Goal: Information Seeking & Learning: Check status

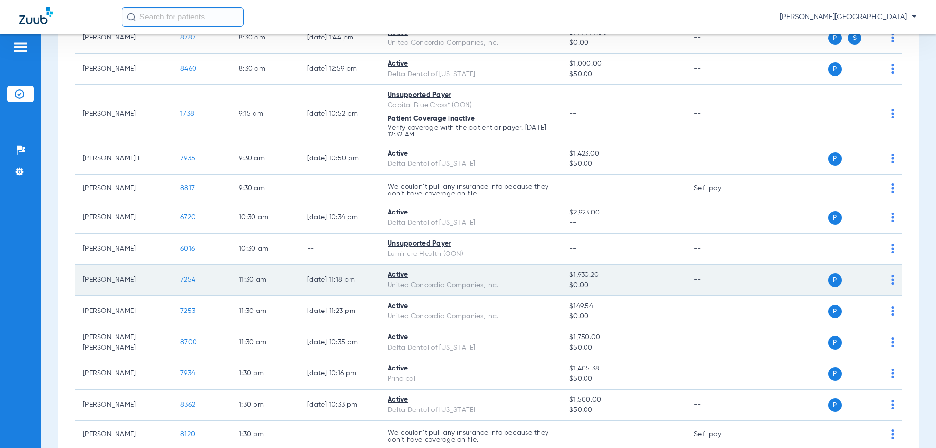
scroll to position [195, 0]
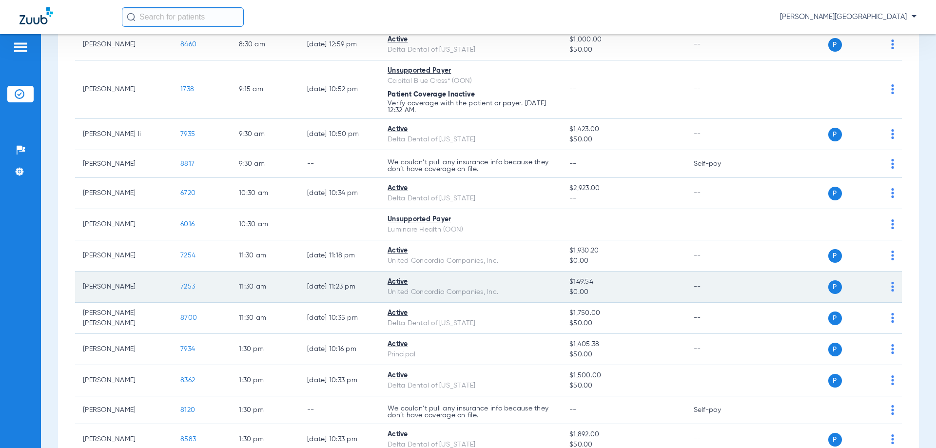
click at [192, 289] on span "7253" at bounding box center [187, 286] width 15 height 7
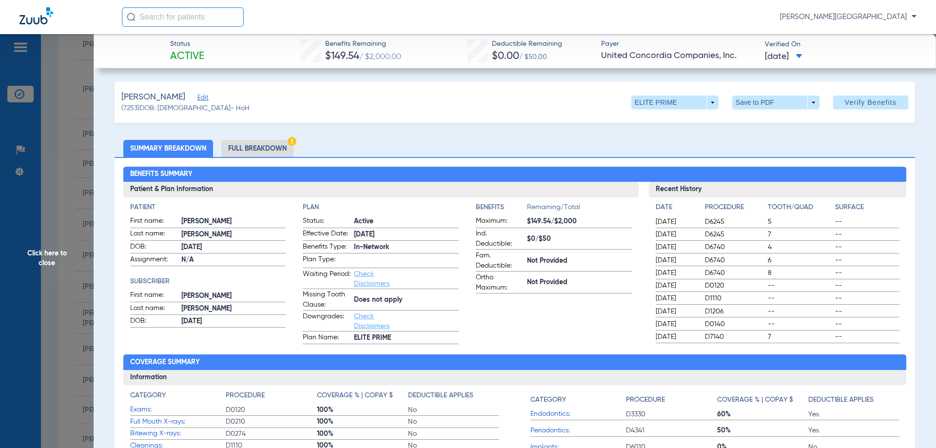
click at [55, 254] on span "Click here to close" at bounding box center [47, 258] width 94 height 448
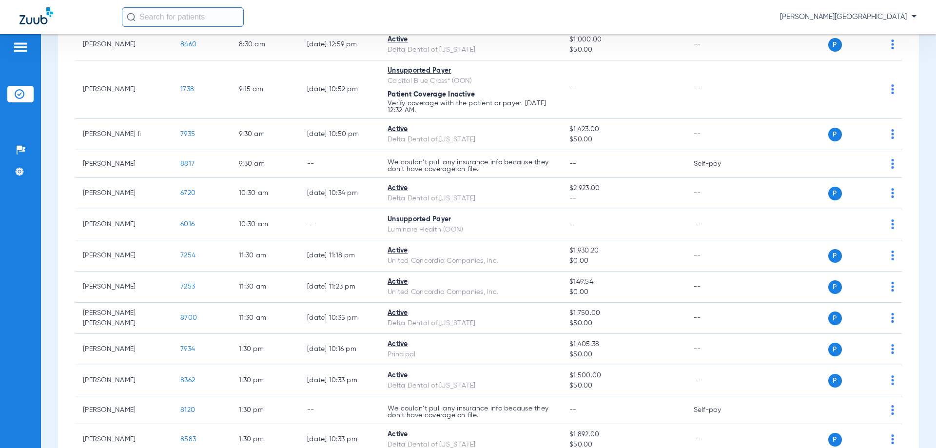
click at [153, 21] on input "text" at bounding box center [183, 16] width 122 height 19
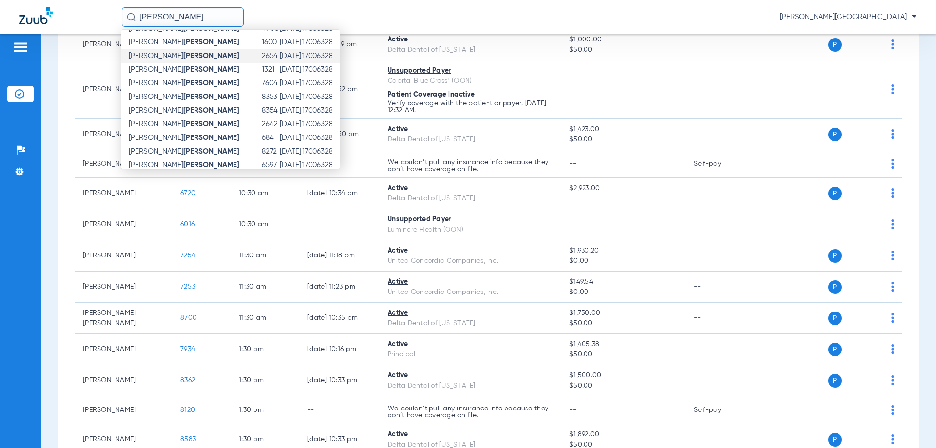
scroll to position [154, 0]
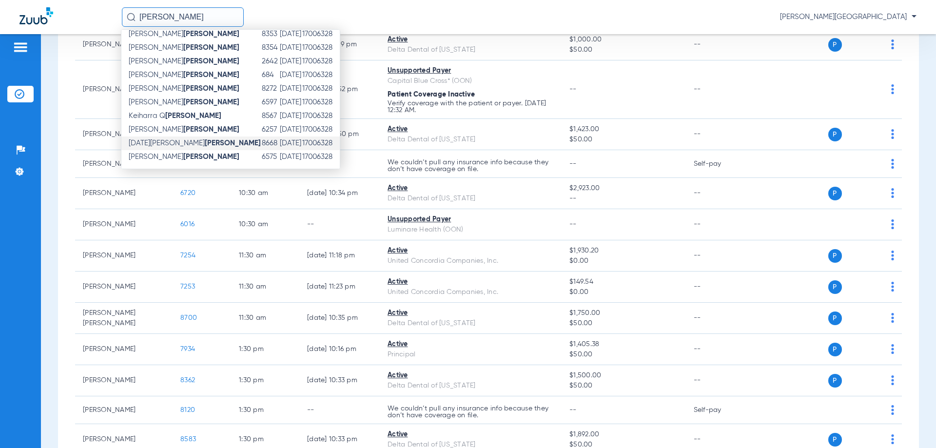
type input "jones"
click at [181, 145] on td "Noel A Jones" at bounding box center [191, 143] width 140 height 14
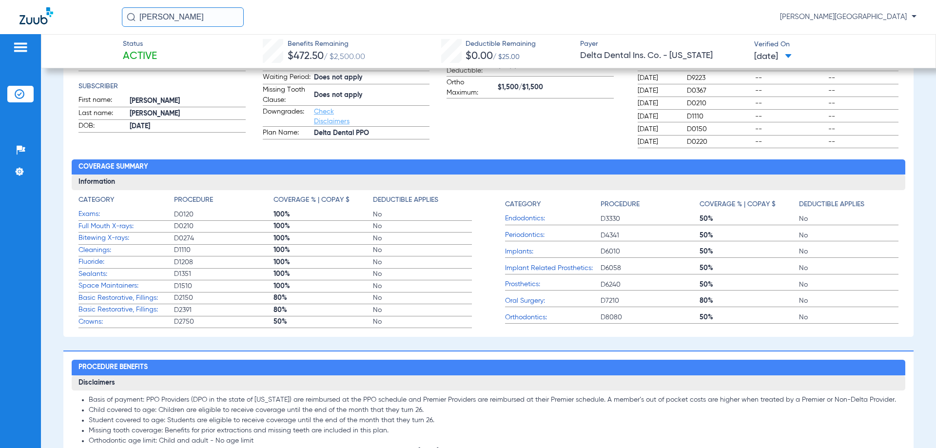
scroll to position [193, 0]
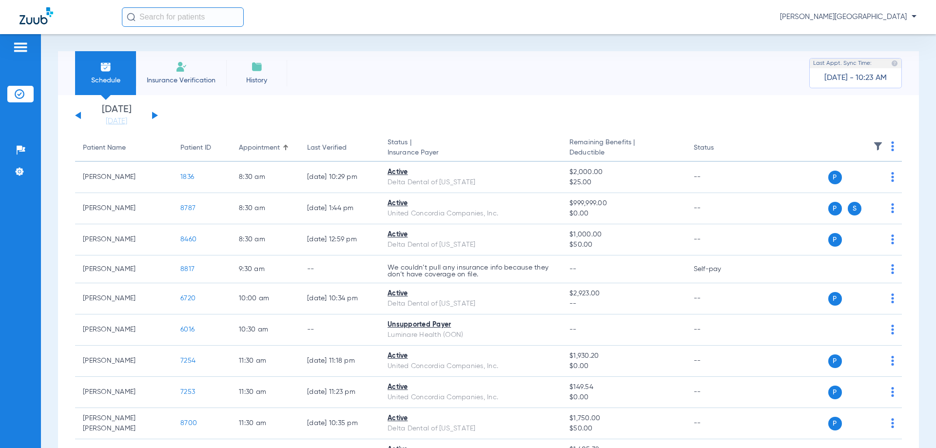
click at [151, 112] on div "[DATE] [DATE] [DATE] [DATE] [DATE] [DATE] [DATE] [DATE] [DATE] [DATE] [DATE] [D…" at bounding box center [116, 115] width 83 height 21
click at [154, 115] on button at bounding box center [155, 115] width 6 height 7
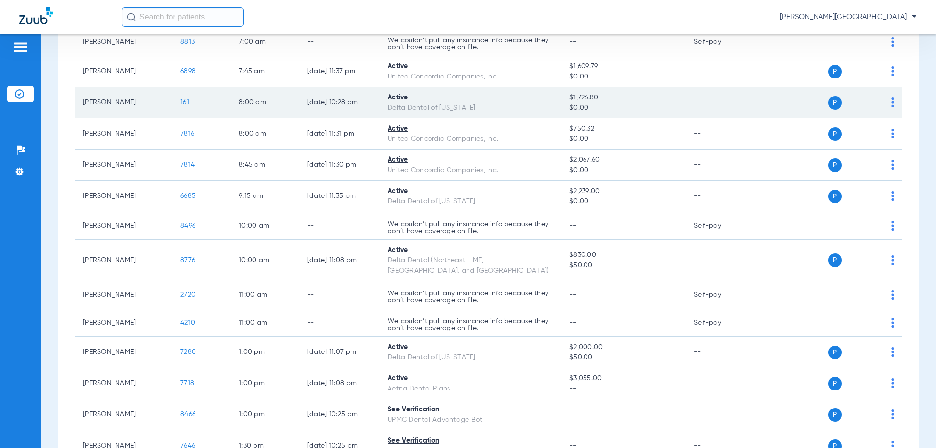
scroll to position [195, 0]
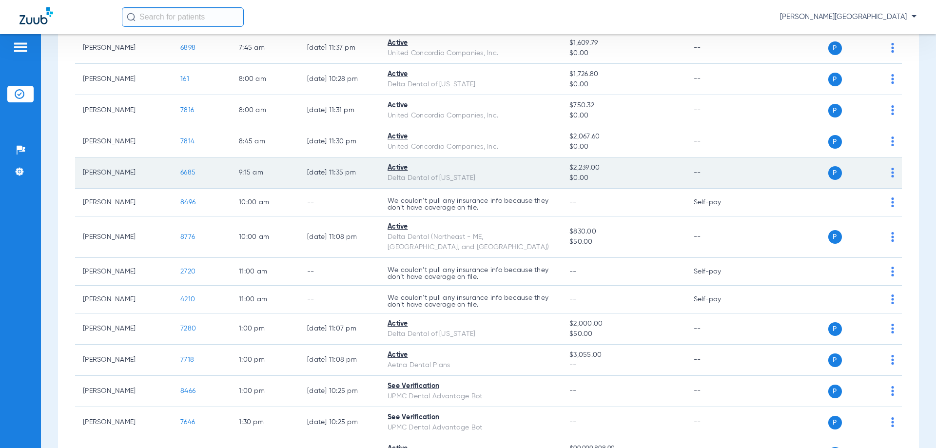
click at [186, 172] on span "6685" at bounding box center [187, 172] width 15 height 7
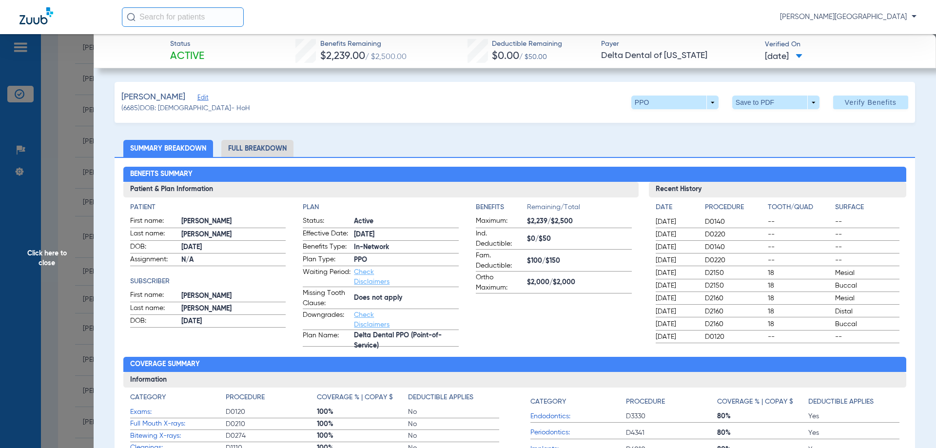
click at [259, 148] on li "Full Breakdown" at bounding box center [257, 148] width 72 height 17
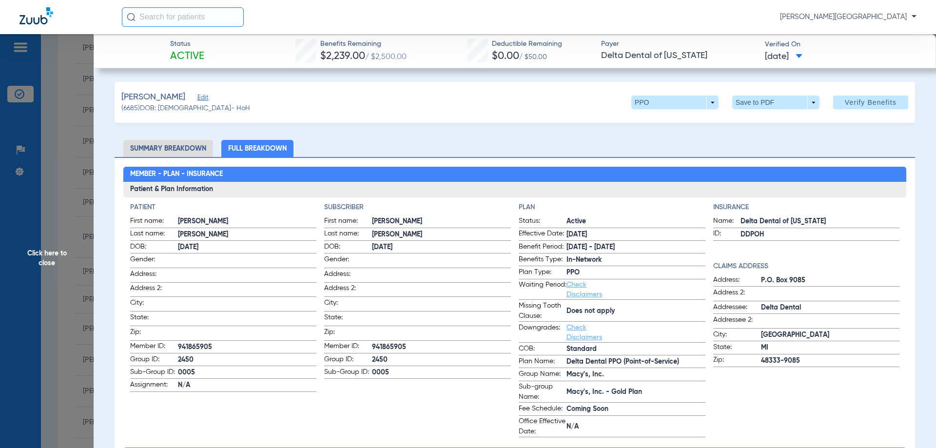
click at [27, 256] on span "Click here to close" at bounding box center [47, 258] width 94 height 448
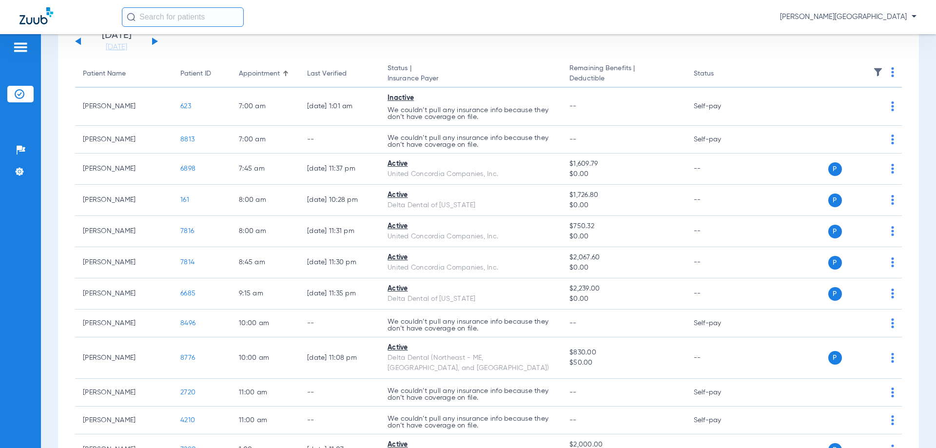
scroll to position [0, 0]
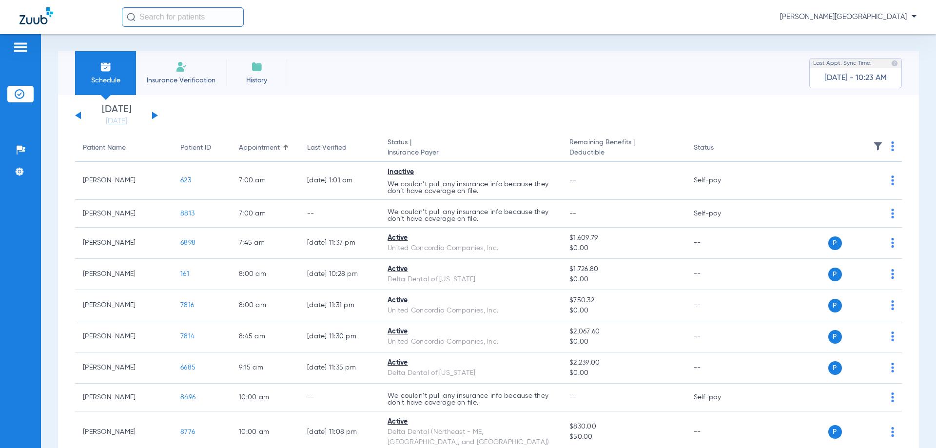
click at [156, 117] on div "[DATE] [DATE] [DATE] [DATE] [DATE] [DATE] [DATE] [DATE] [DATE] [DATE] [DATE] [D…" at bounding box center [116, 115] width 83 height 21
click at [153, 116] on button at bounding box center [155, 115] width 6 height 7
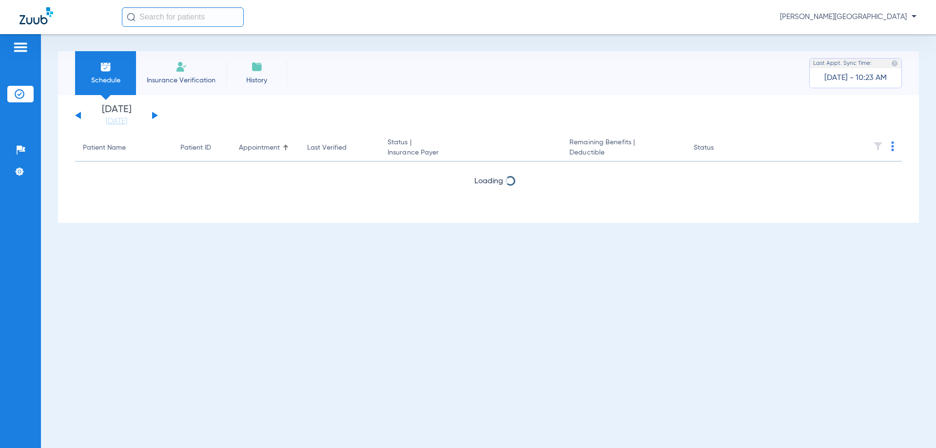
click at [153, 116] on button at bounding box center [155, 115] width 6 height 7
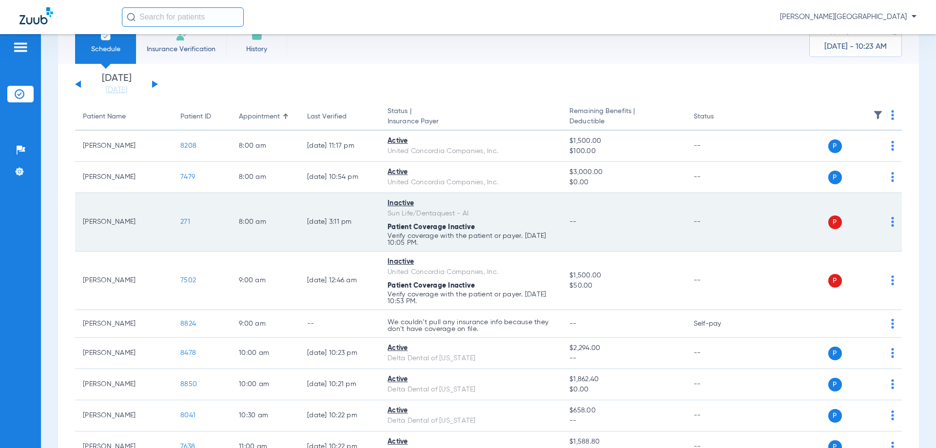
scroll to position [49, 0]
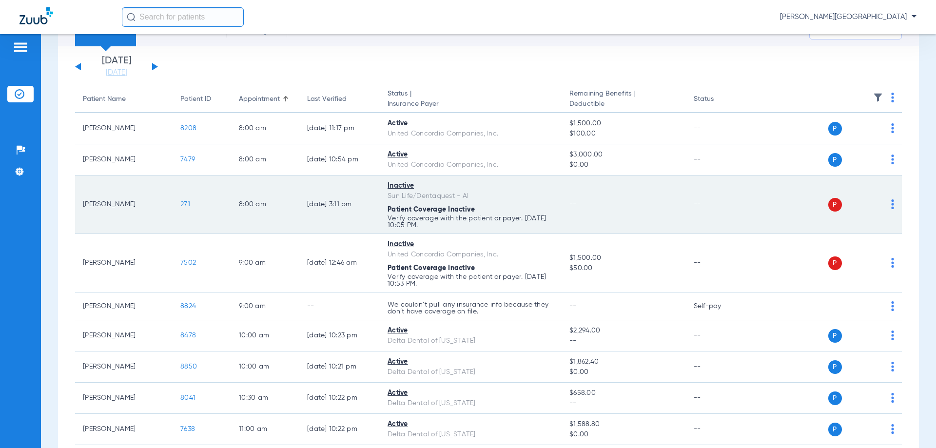
click at [189, 206] on span "271" at bounding box center [185, 204] width 10 height 7
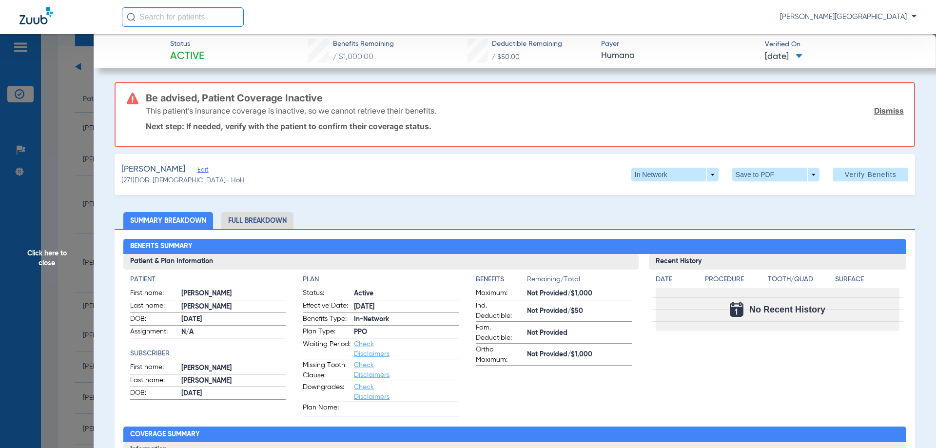
click at [251, 224] on li "Full Breakdown" at bounding box center [257, 220] width 72 height 17
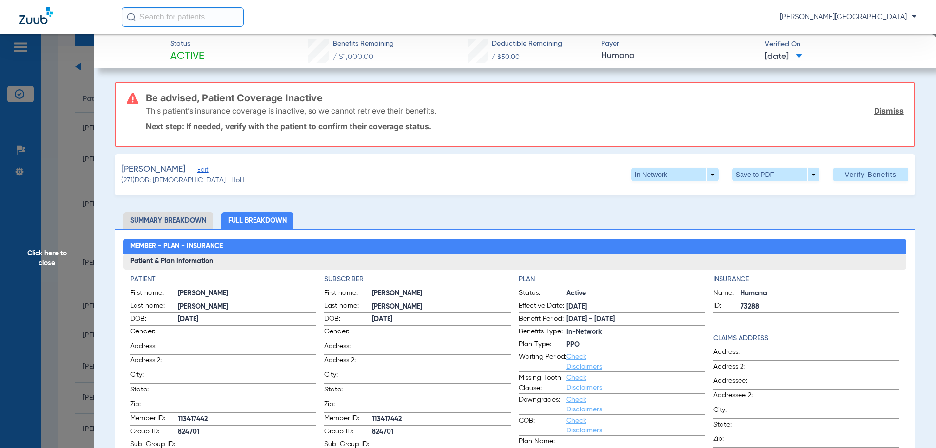
click at [46, 253] on span "Click here to close" at bounding box center [47, 258] width 94 height 448
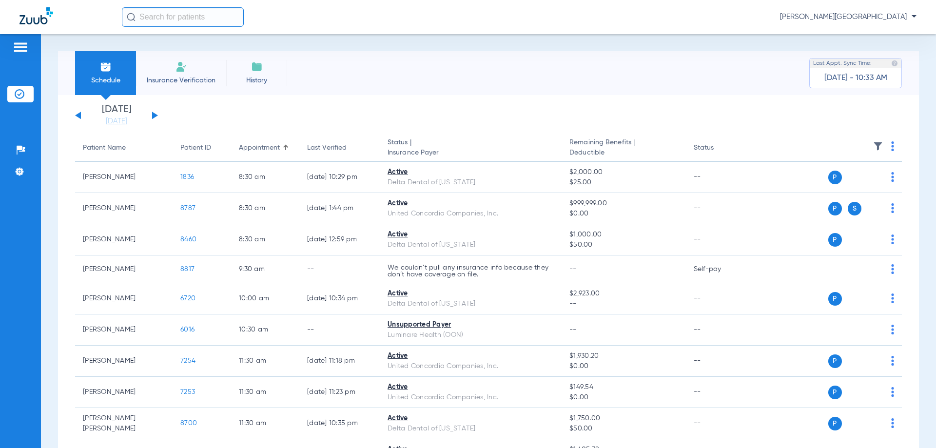
click at [153, 111] on div "[DATE] [DATE] [DATE] [DATE] [DATE] [DATE] [DATE] [DATE] [DATE] [DATE] [DATE] [D…" at bounding box center [116, 115] width 83 height 21
click at [152, 110] on div "[DATE] [DATE] [DATE] [DATE] [DATE] [DATE] [DATE] [DATE] [DATE] [DATE] [DATE] [D…" at bounding box center [116, 115] width 83 height 21
click at [152, 113] on div "[DATE] [DATE] [DATE] [DATE] [DATE] [DATE] [DATE] [DATE] [DATE] [DATE] [DATE] [D…" at bounding box center [116, 115] width 83 height 21
click at [152, 114] on button at bounding box center [155, 115] width 6 height 7
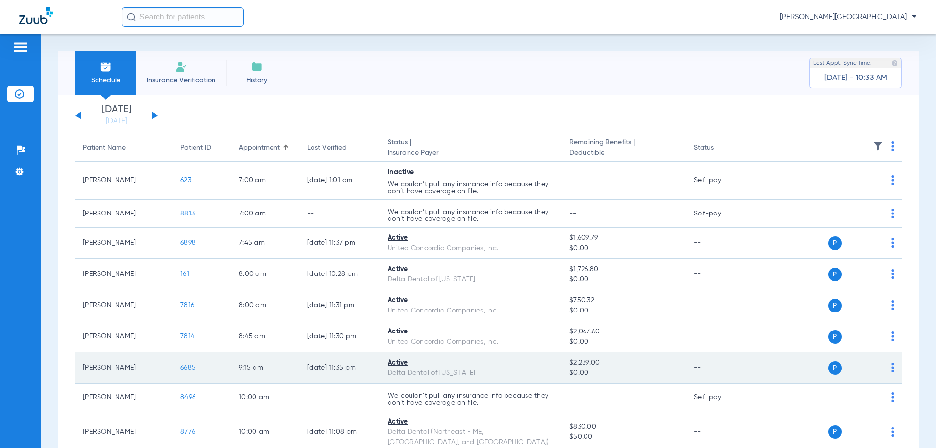
click at [187, 370] on span "6685" at bounding box center [187, 367] width 15 height 7
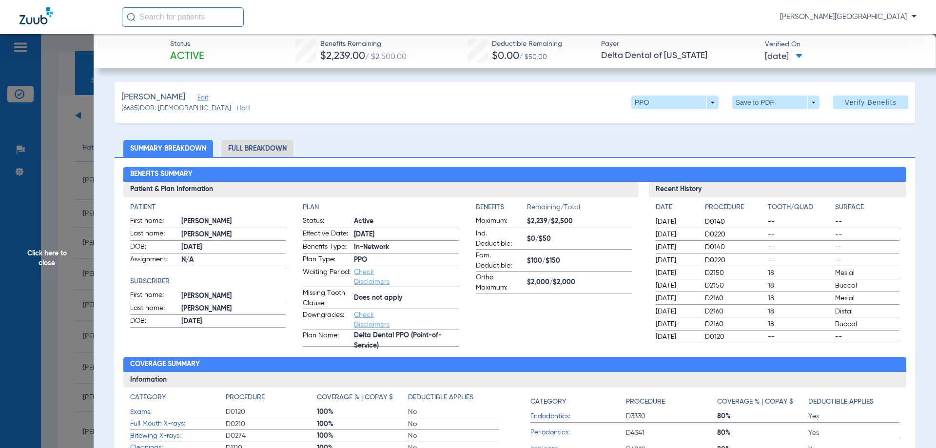
click at [242, 149] on li "Full Breakdown" at bounding box center [257, 148] width 72 height 17
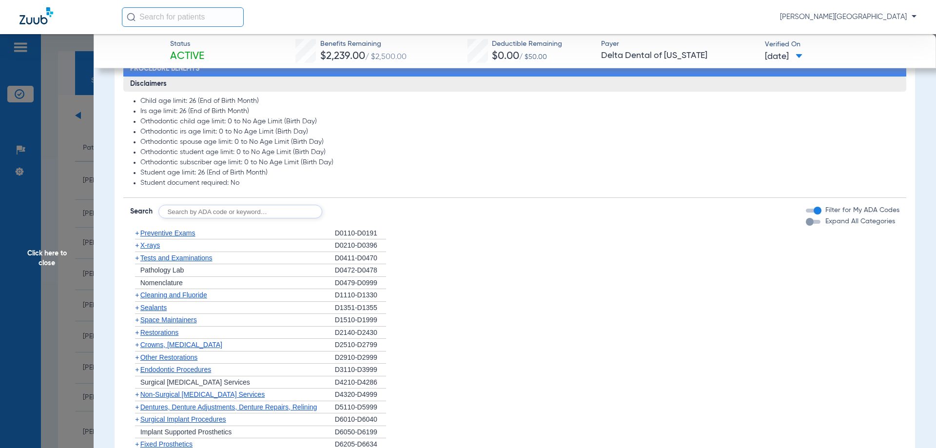
scroll to position [682, 0]
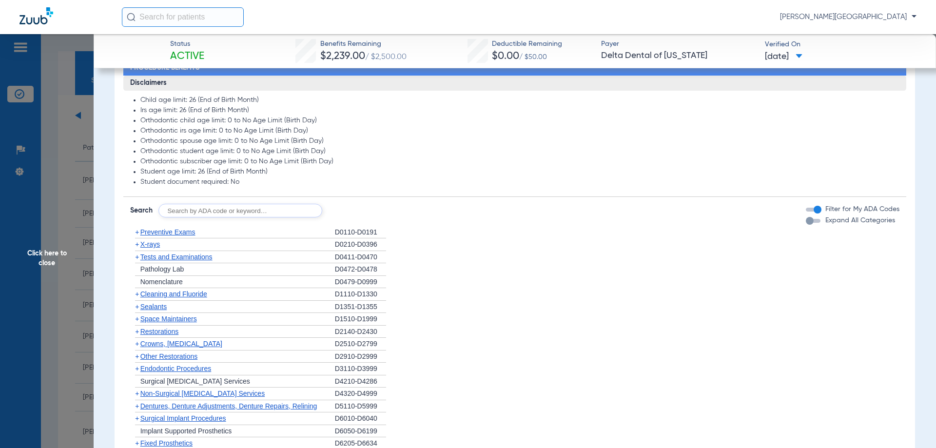
click at [181, 232] on span "Preventive Exams" at bounding box center [167, 232] width 55 height 8
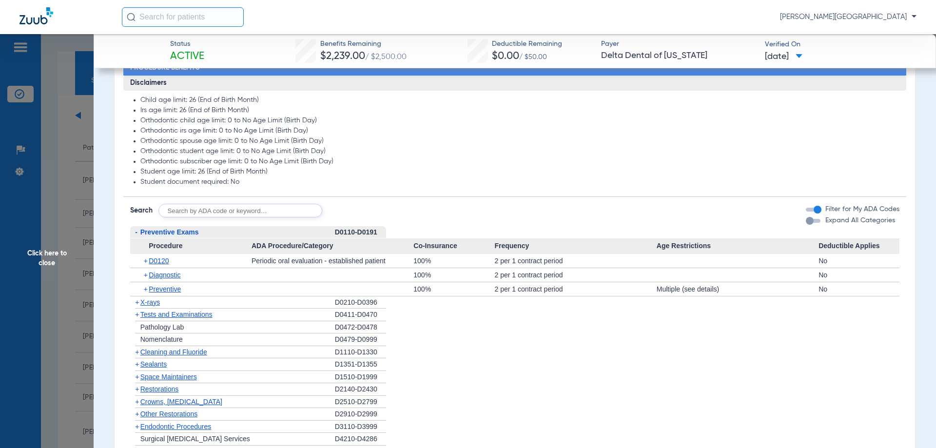
click at [165, 304] on div "+ X-rays" at bounding box center [232, 302] width 205 height 13
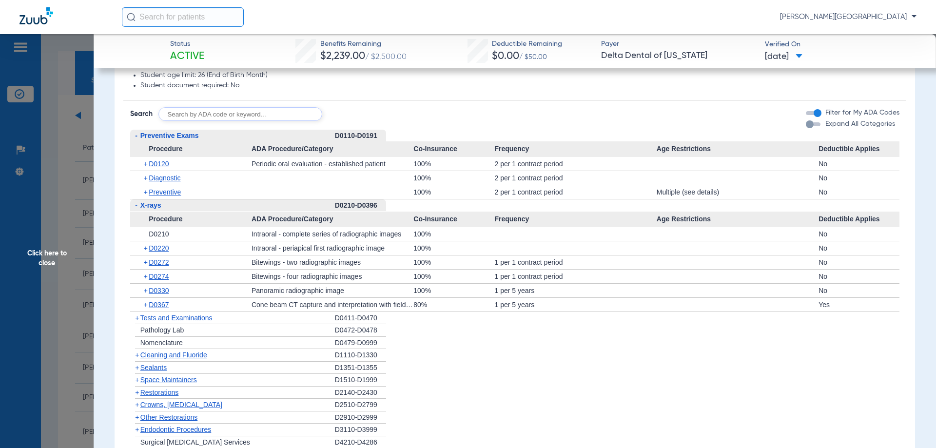
scroll to position [780, 0]
click at [183, 357] on span "Cleaning and Fluoride" at bounding box center [173, 354] width 67 height 8
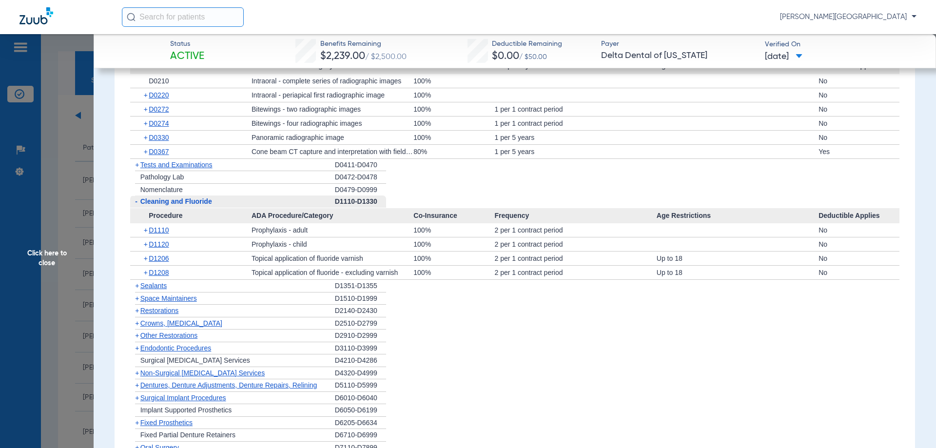
scroll to position [975, 0]
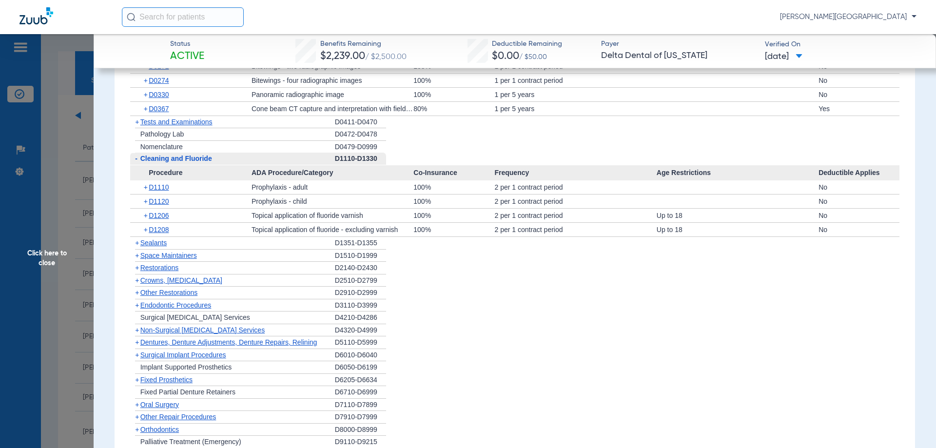
click at [161, 246] on span "Sealants" at bounding box center [153, 243] width 26 height 8
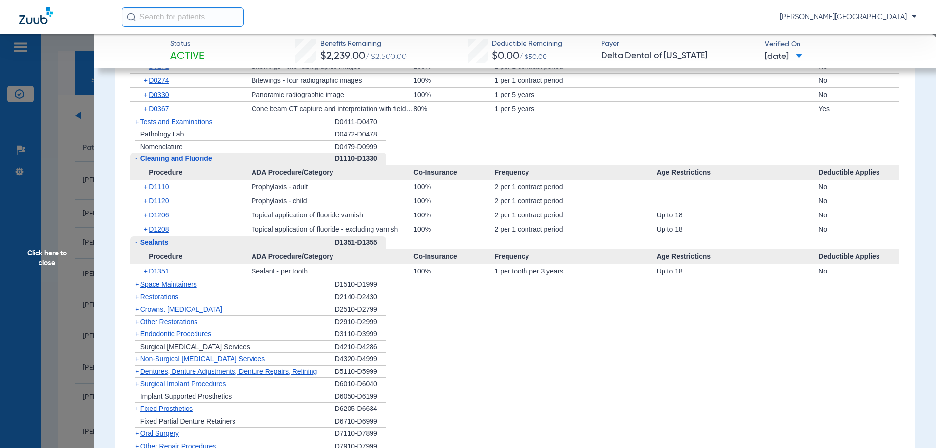
click at [169, 311] on span "Crowns, [MEDICAL_DATA]" at bounding box center [181, 309] width 82 height 8
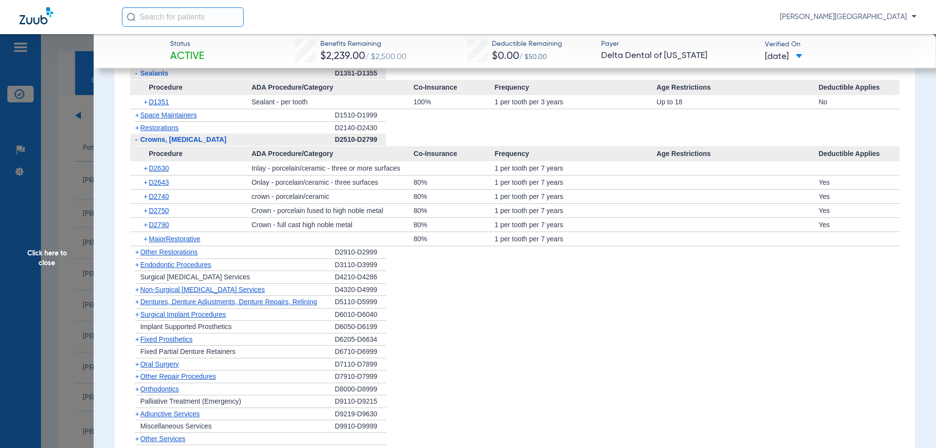
scroll to position [1170, 0]
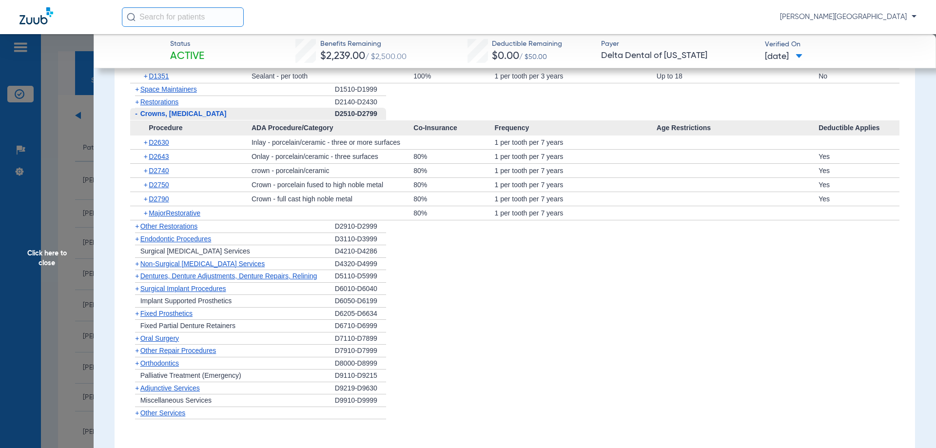
click at [231, 276] on span "Dentures, Denture Adjustments, Denture Repairs, Relining" at bounding box center [228, 276] width 177 height 8
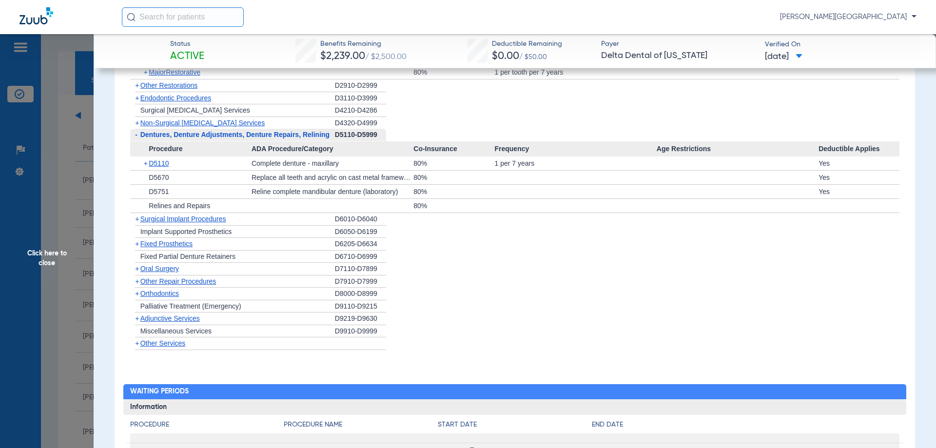
scroll to position [1316, 0]
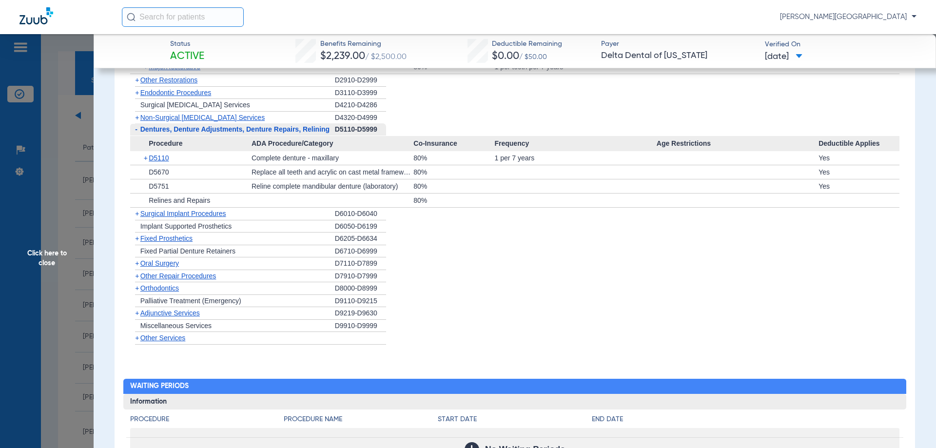
click at [206, 216] on span "Surgical Implant Procedures" at bounding box center [183, 214] width 86 height 8
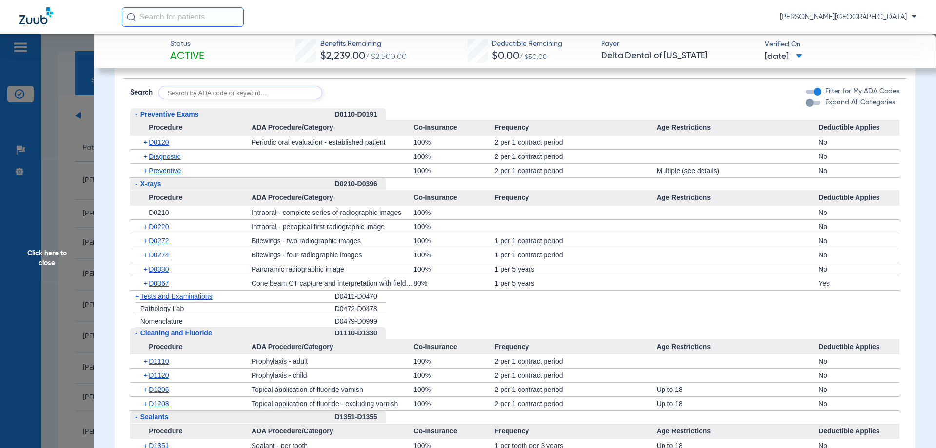
scroll to position [634, 0]
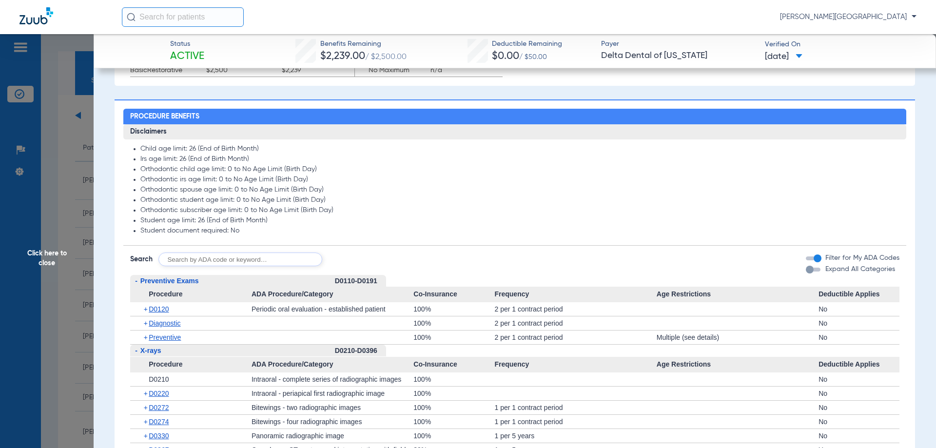
click at [227, 259] on input "text" at bounding box center [240, 259] width 164 height 14
click at [169, 264] on input "text" at bounding box center [240, 259] width 164 height 14
type input "4355"
click at [369, 263] on button "Search" at bounding box center [358, 259] width 39 height 14
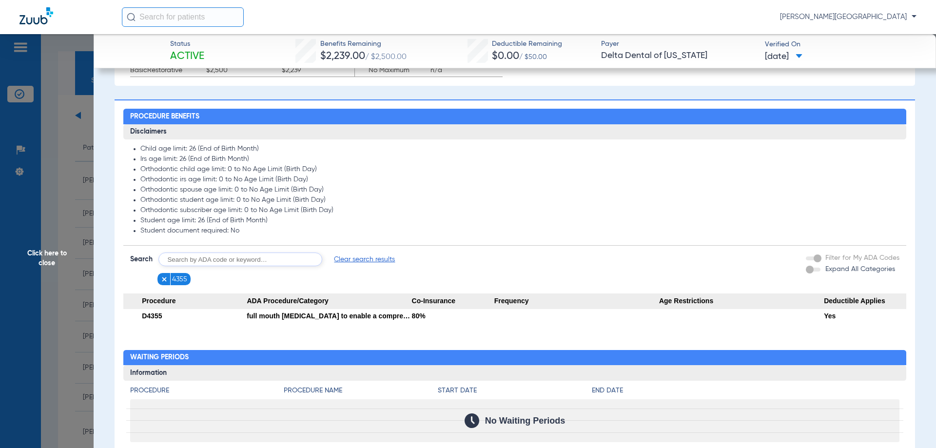
click at [188, 255] on input "text" at bounding box center [240, 259] width 164 height 14
type input "4341"
click button "Search" at bounding box center [358, 259] width 39 height 14
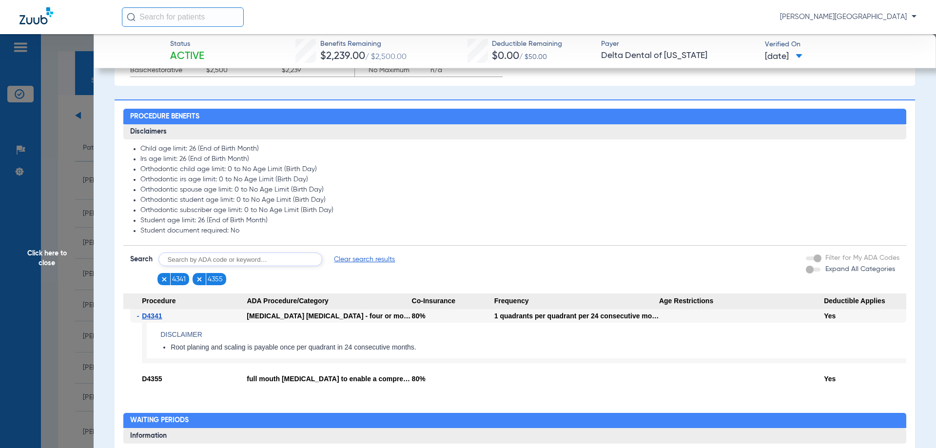
click at [214, 265] on input "text" at bounding box center [240, 259] width 164 height 14
type input "4910"
click button "Search" at bounding box center [358, 259] width 39 height 14
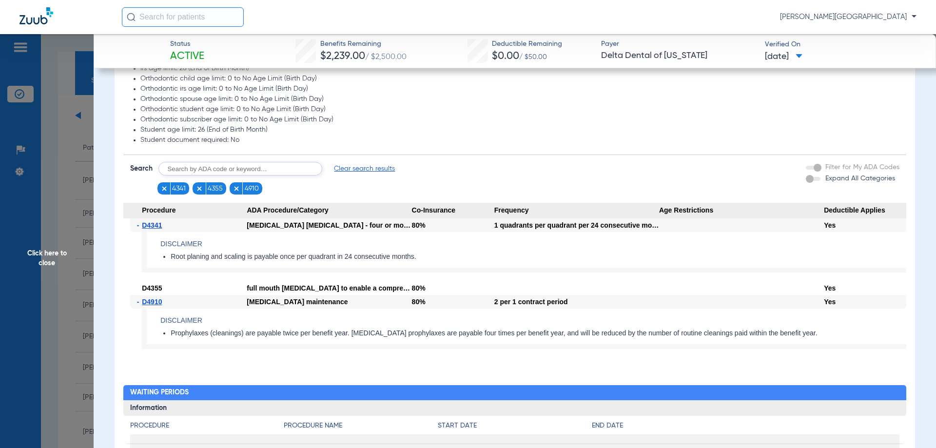
scroll to position [731, 0]
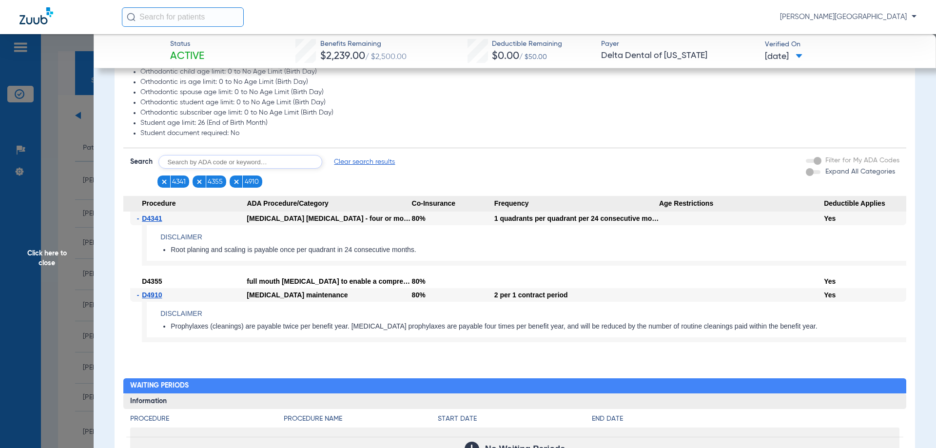
click at [198, 162] on input "text" at bounding box center [240, 162] width 164 height 14
type input "4346"
click button "Search" at bounding box center [358, 162] width 39 height 14
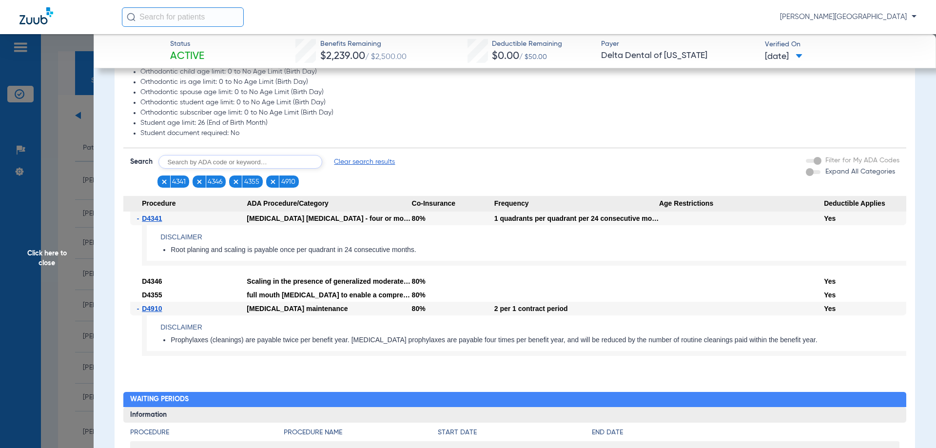
click at [230, 161] on input "text" at bounding box center [240, 162] width 164 height 14
type input "4342"
click button "Search" at bounding box center [358, 162] width 39 height 14
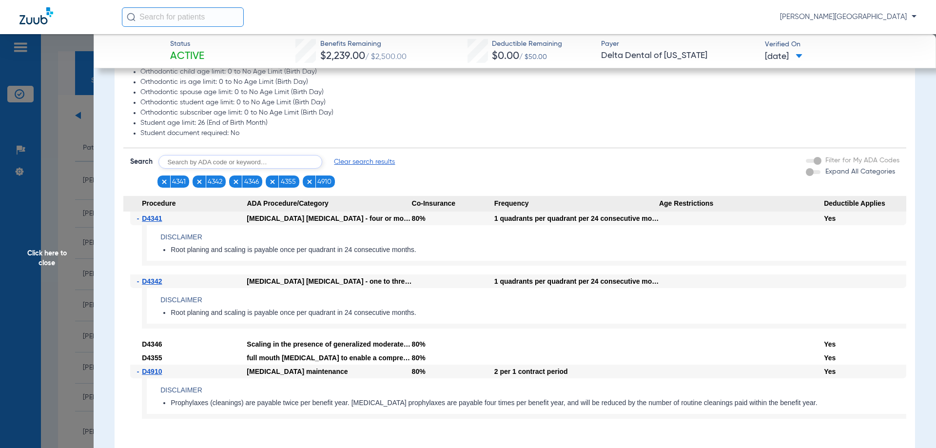
click at [172, 160] on input "text" at bounding box center [240, 162] width 164 height 14
type input "2950"
click at [353, 167] on button "Search" at bounding box center [358, 162] width 39 height 14
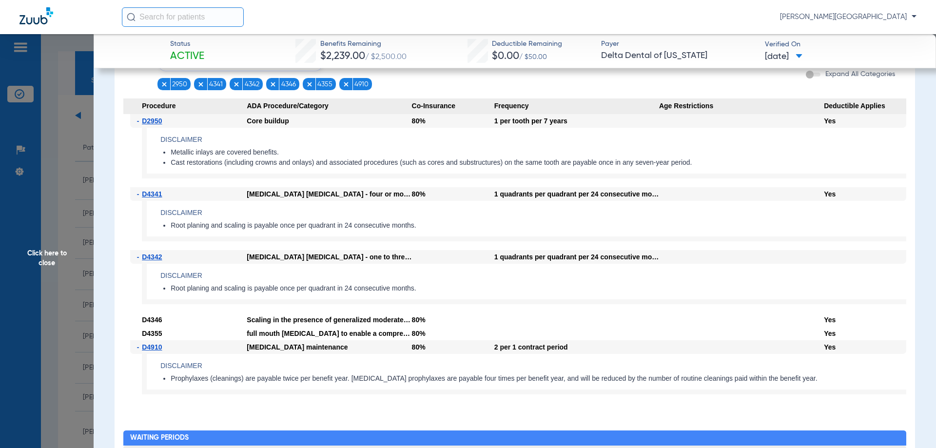
scroll to position [780, 0]
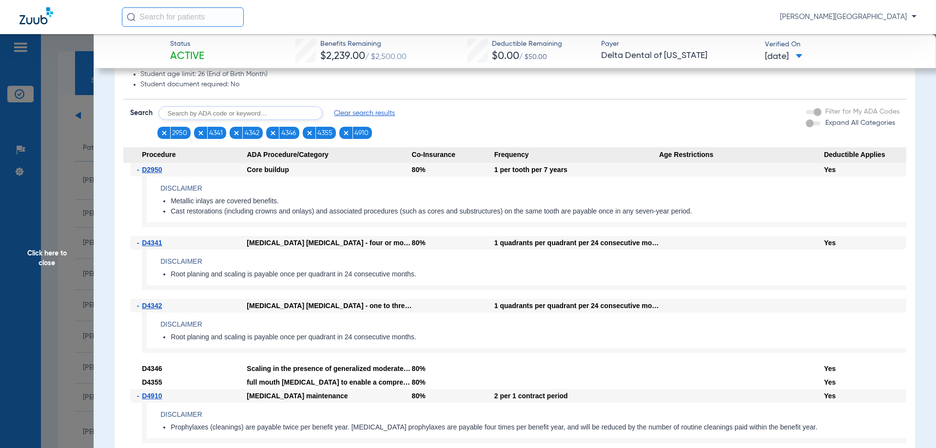
click at [189, 114] on input "text" at bounding box center [240, 113] width 164 height 14
type input "9944"
click button "Search" at bounding box center [358, 113] width 39 height 14
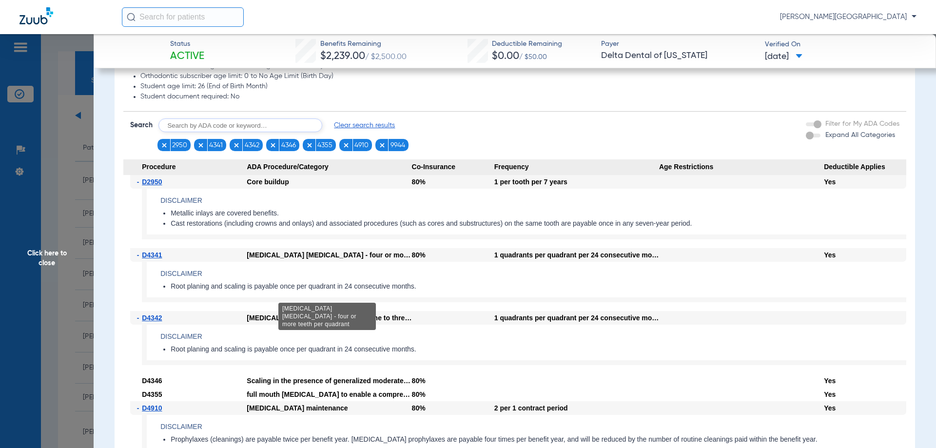
scroll to position [731, 0]
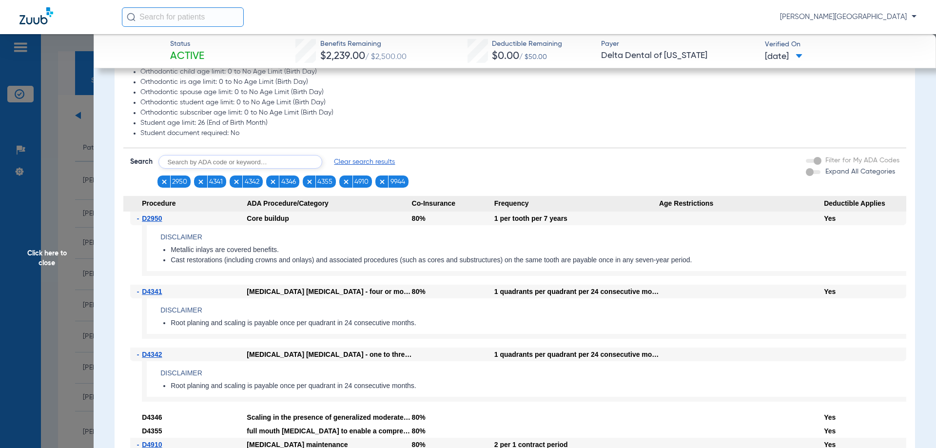
click at [184, 161] on input "text" at bounding box center [240, 162] width 164 height 14
type input "6010"
click button "Search" at bounding box center [358, 162] width 39 height 14
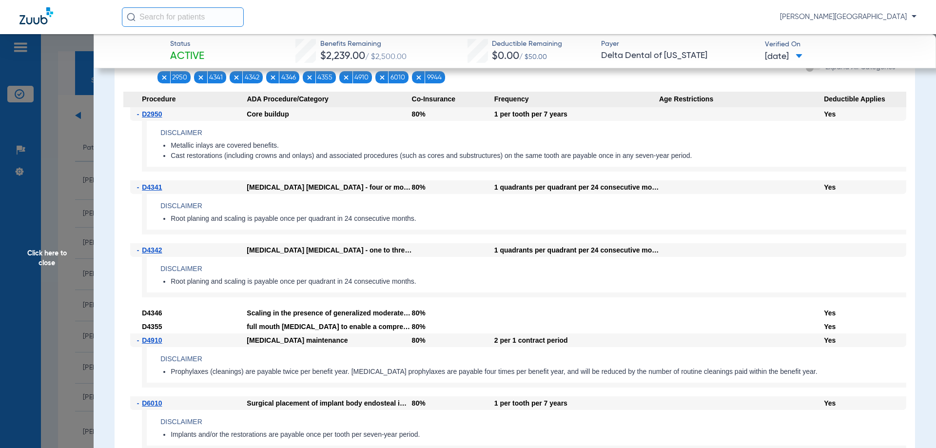
scroll to position [780, 0]
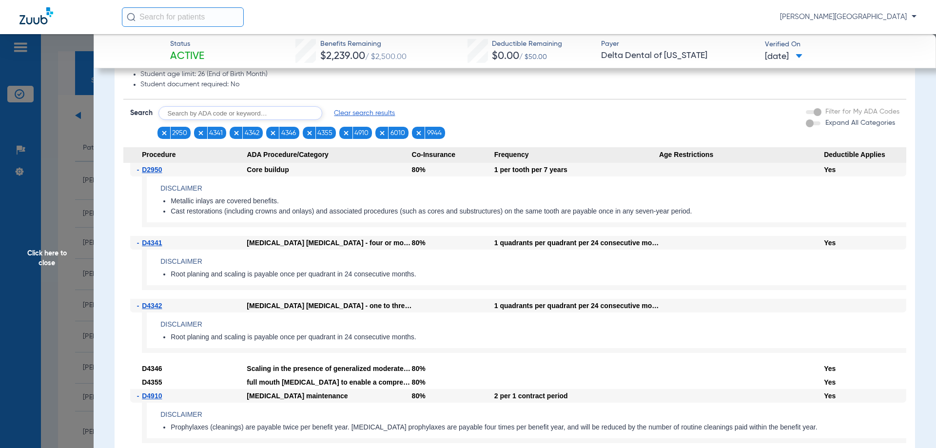
click at [174, 114] on input "text" at bounding box center [240, 113] width 164 height 14
type input "6057"
click button "Search" at bounding box center [358, 113] width 39 height 14
click at [180, 114] on input "text" at bounding box center [240, 113] width 164 height 14
type input "6058"
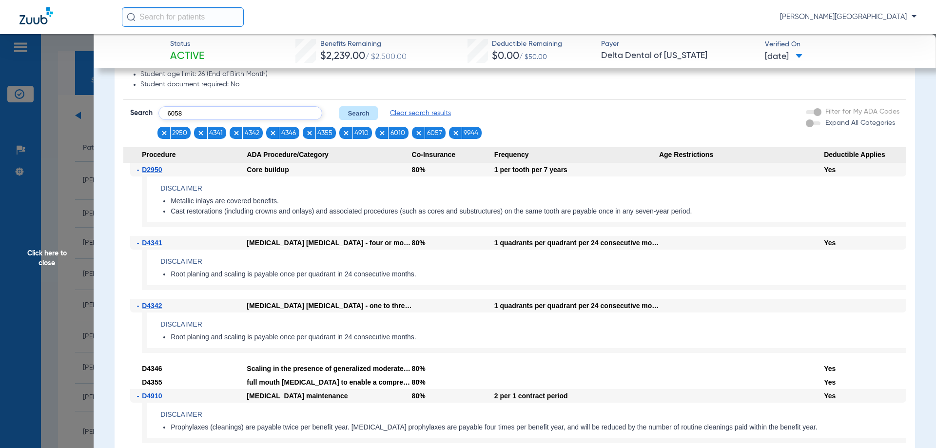
click button "Search" at bounding box center [358, 113] width 39 height 14
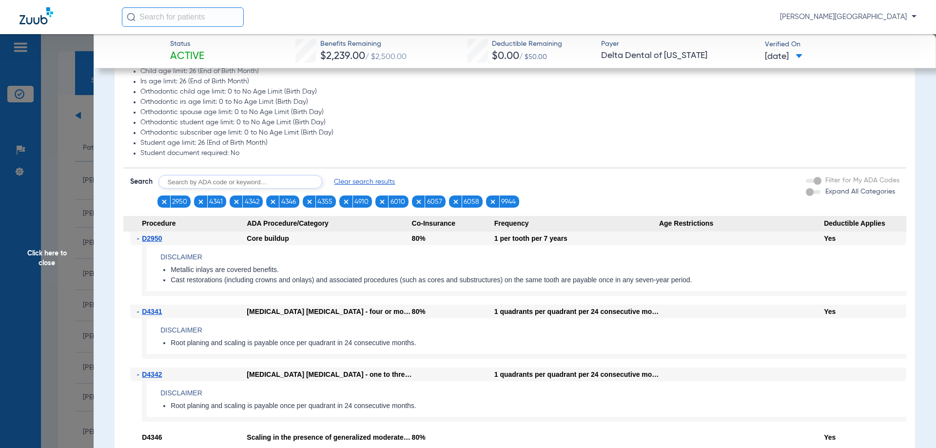
scroll to position [682, 0]
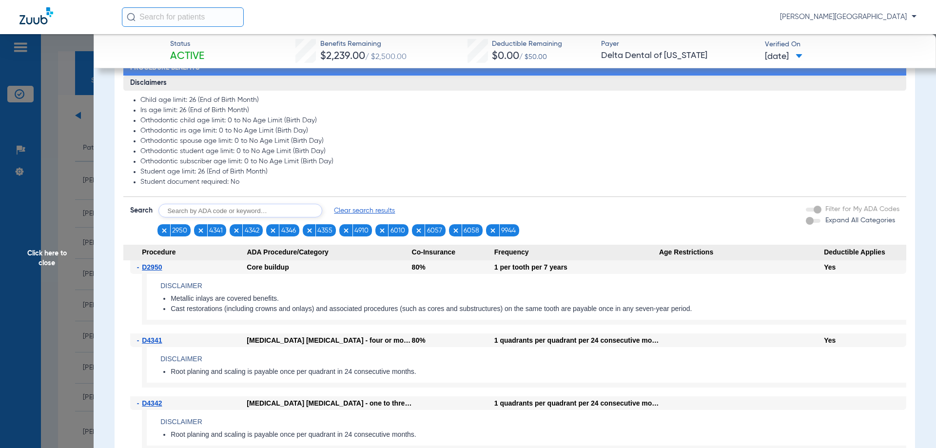
click at [47, 258] on span "Click here to close" at bounding box center [47, 258] width 94 height 448
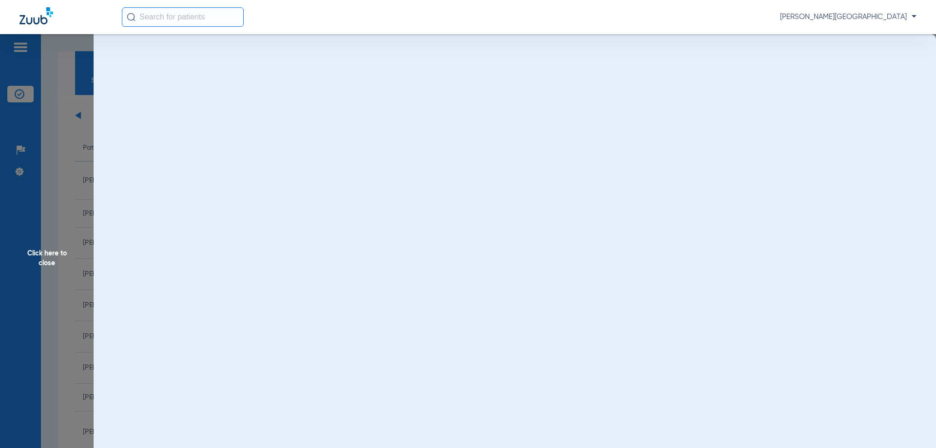
scroll to position [0, 0]
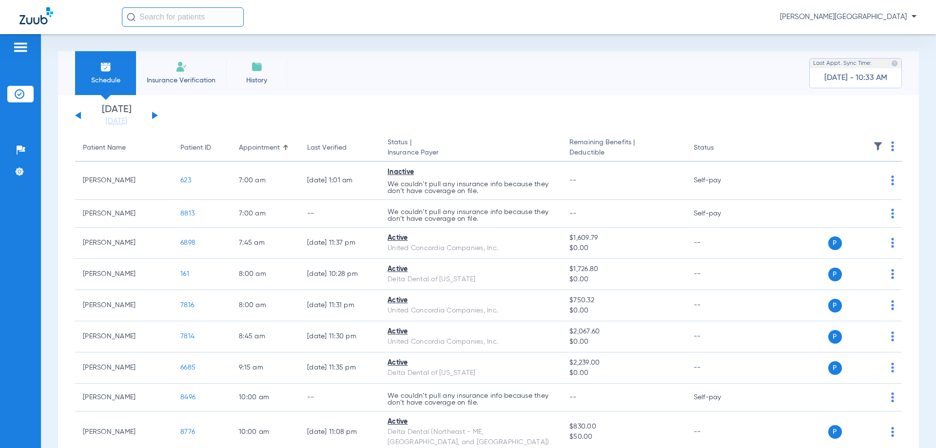
click at [156, 117] on div "[DATE] [DATE] [DATE] [DATE] [DATE] [DATE] [DATE] [DATE] [DATE] [DATE] [DATE] [D…" at bounding box center [116, 115] width 83 height 21
click at [153, 116] on button at bounding box center [155, 115] width 6 height 7
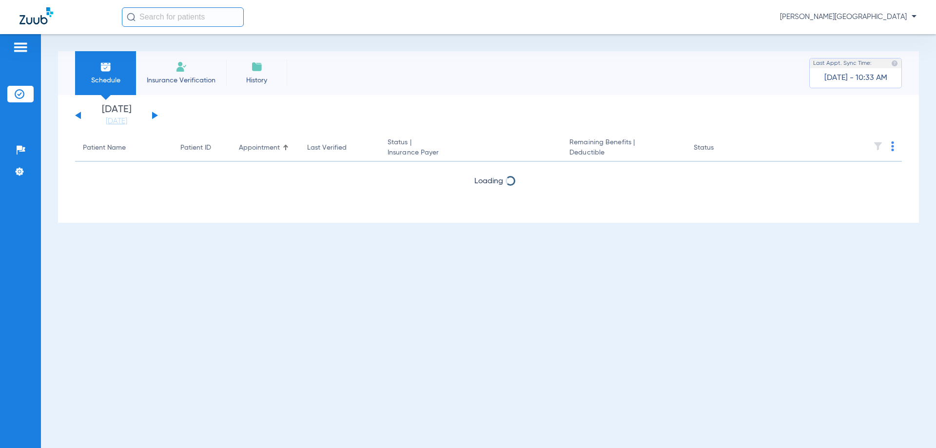
click at [153, 116] on button at bounding box center [155, 115] width 6 height 7
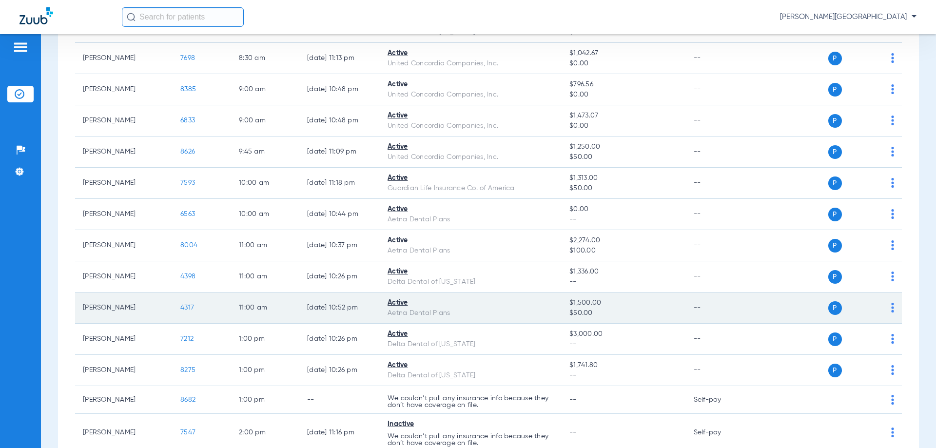
scroll to position [292, 0]
click at [183, 303] on td "4317" at bounding box center [202, 307] width 58 height 31
click at [186, 307] on span "4317" at bounding box center [187, 307] width 14 height 7
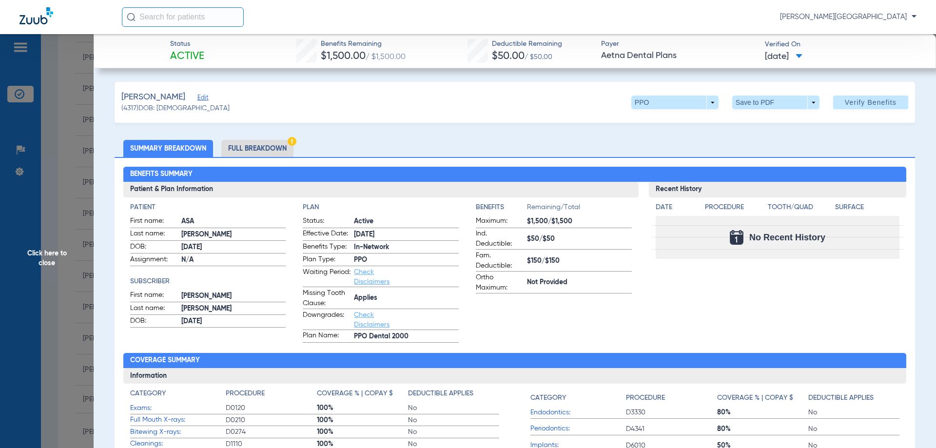
click at [50, 258] on span "Click here to close" at bounding box center [47, 258] width 94 height 448
